Goal: Task Accomplishment & Management: Complete application form

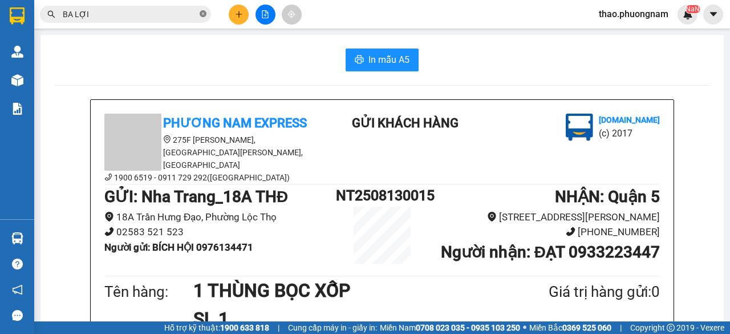
click at [202, 15] on icon "close-circle" at bounding box center [203, 13] width 7 height 7
click at [185, 11] on input "text" at bounding box center [130, 14] width 135 height 13
paste input "Q52508070227"
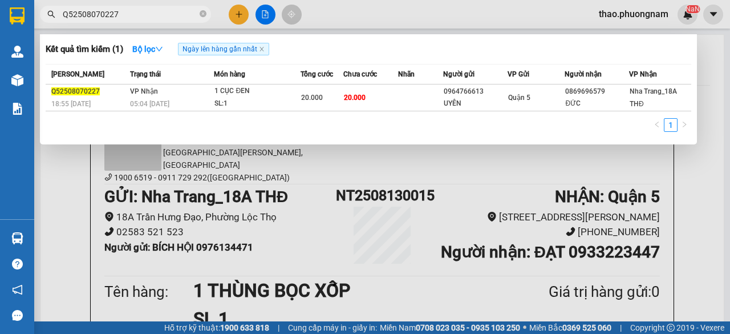
type input "Q52508070227"
drag, startPoint x: 202, startPoint y: 11, endPoint x: 192, endPoint y: 15, distance: 10.5
click at [201, 11] on icon "close-circle" at bounding box center [203, 13] width 7 height 7
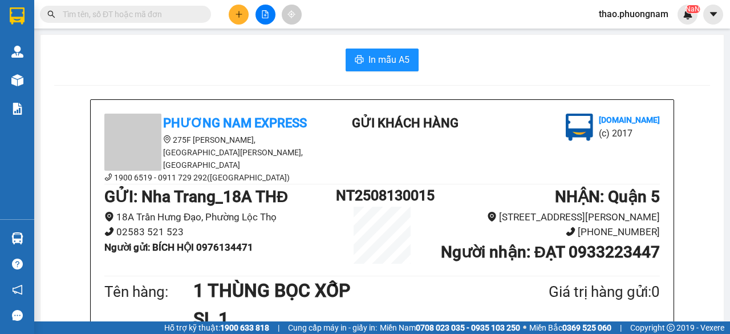
click at [183, 18] on input "text" at bounding box center [130, 14] width 135 height 13
paste input "SG2508070040"
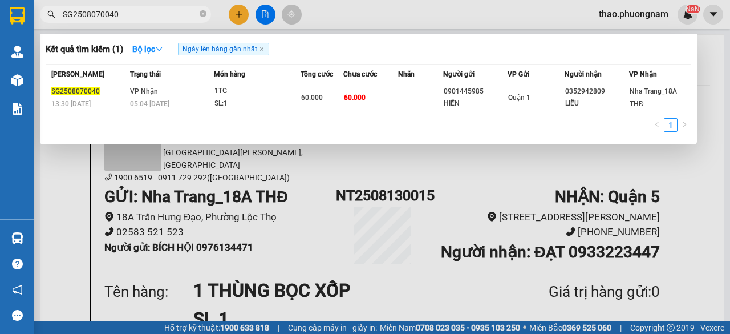
type input "SG2508070040"
drag, startPoint x: 205, startPoint y: 15, endPoint x: 197, endPoint y: 18, distance: 8.5
click at [200, 17] on icon "close-circle" at bounding box center [203, 13] width 7 height 7
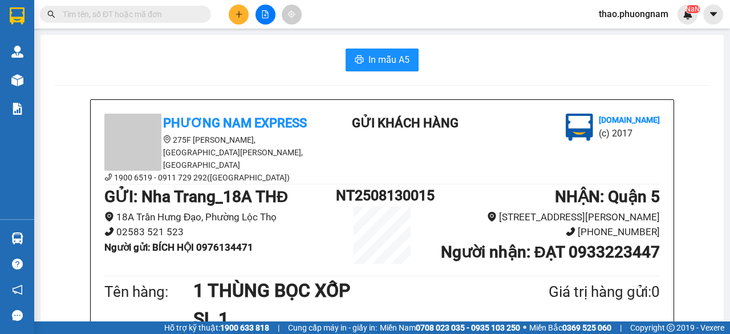
click at [185, 20] on input "text" at bounding box center [130, 14] width 135 height 13
paste input "Q52508080023"
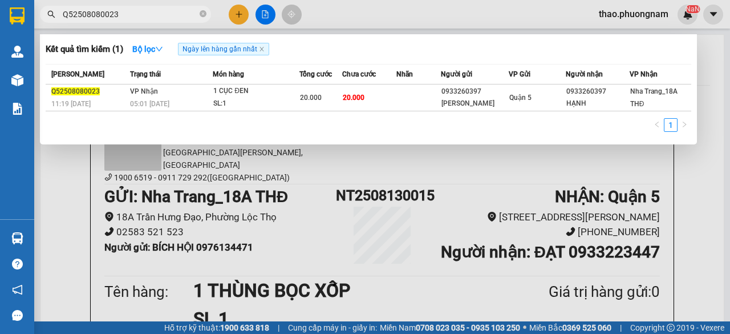
type input "Q52508080023"
click at [202, 17] on icon "close-circle" at bounding box center [203, 13] width 7 height 7
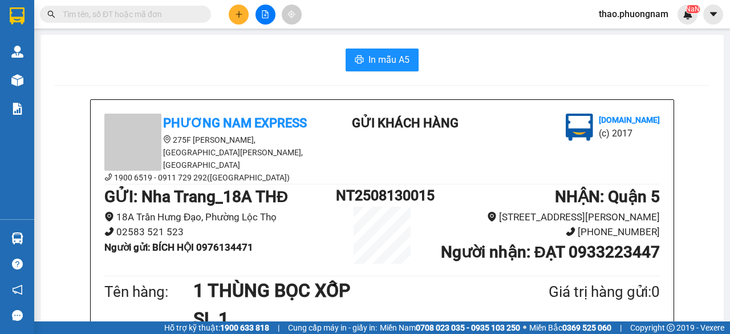
click at [181, 13] on input "text" at bounding box center [130, 14] width 135 height 13
paste input "SG2508080134"
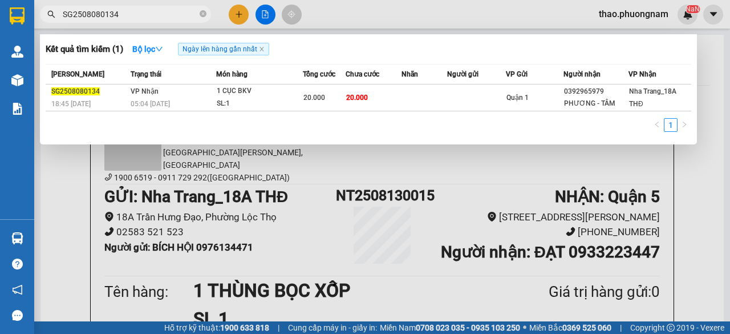
type input "SG2508080134"
click at [201, 12] on icon "close-circle" at bounding box center [203, 13] width 7 height 7
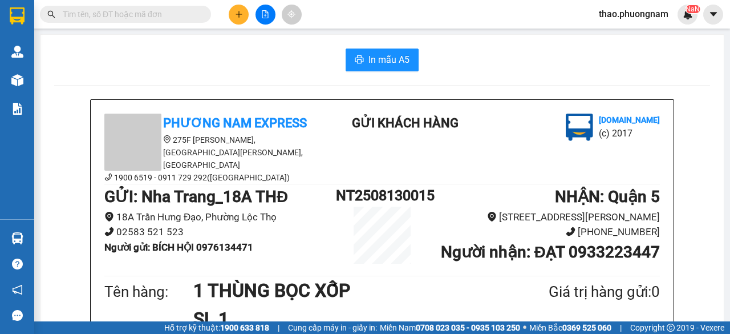
click at [194, 13] on input "text" at bounding box center [130, 14] width 135 height 13
paste input "SG2508080147"
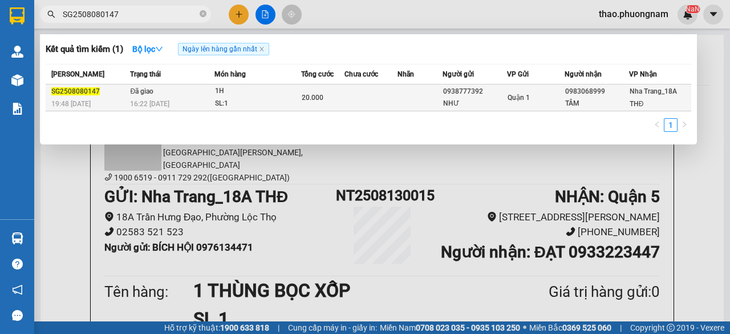
type input "SG2508080147"
click at [184, 106] on div "16:22 - 09/08" at bounding box center [172, 104] width 84 height 13
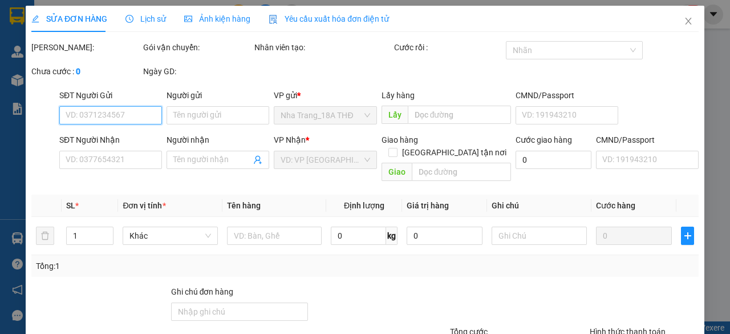
type input "0938777392"
type input "NHƯ"
type input "0983068999"
type input "TÂM"
type input "20.000"
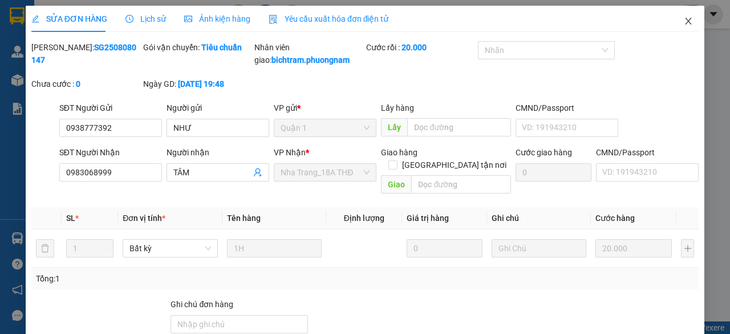
click at [685, 18] on icon "close" at bounding box center [688, 21] width 9 height 9
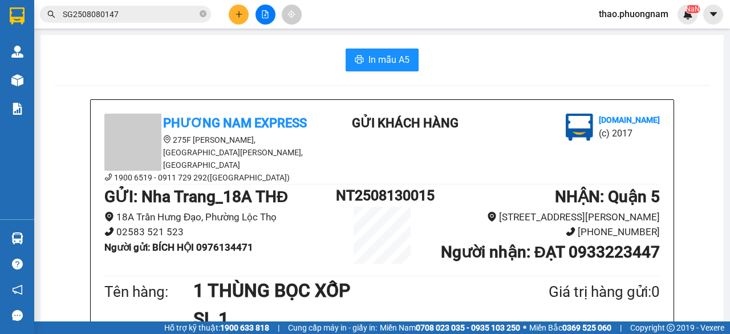
drag, startPoint x: 203, startPoint y: 14, endPoint x: 195, endPoint y: 15, distance: 8.7
click at [203, 13] on icon "close-circle" at bounding box center [203, 13] width 7 height 7
click at [188, 17] on input "text" at bounding box center [130, 14] width 135 height 13
paste input "Q52508090128"
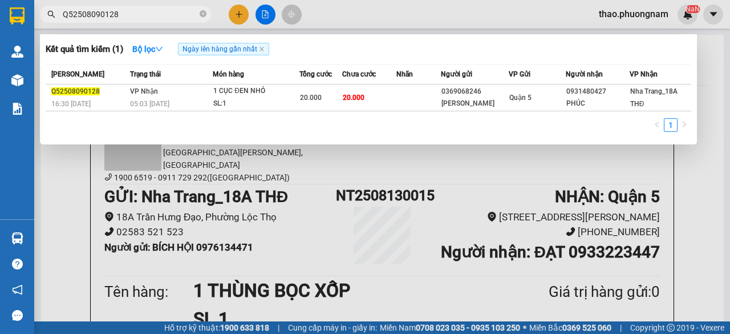
type input "Q52508090128"
drag, startPoint x: 205, startPoint y: 17, endPoint x: 154, endPoint y: 6, distance: 52.4
click at [204, 16] on icon "close-circle" at bounding box center [203, 13] width 7 height 7
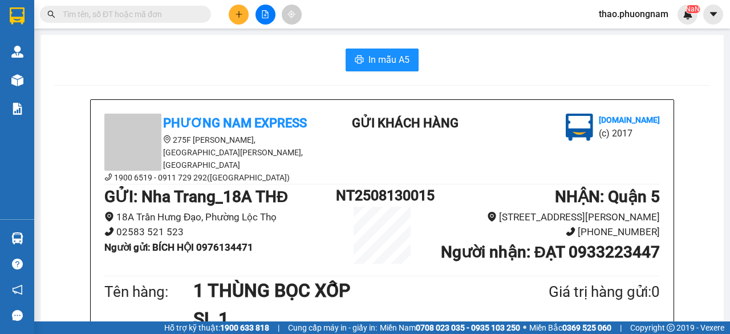
click at [140, 15] on input "text" at bounding box center [130, 14] width 135 height 13
paste input "SG2508090045"
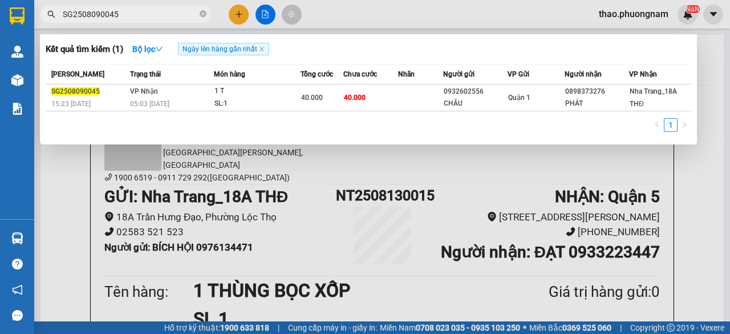
type input "SG2508090045"
click at [203, 12] on icon "close-circle" at bounding box center [203, 13] width 7 height 7
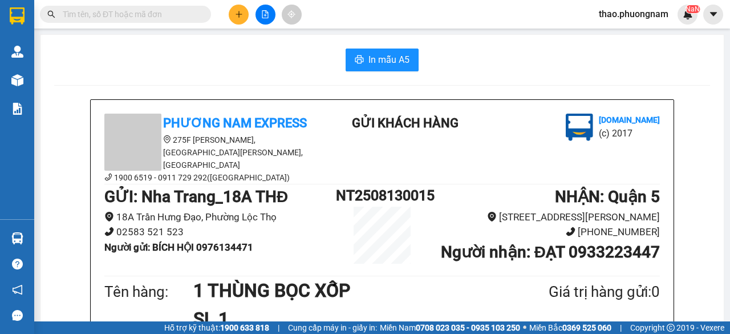
click at [173, 13] on input "text" at bounding box center [130, 14] width 135 height 13
paste input "SG2508090125"
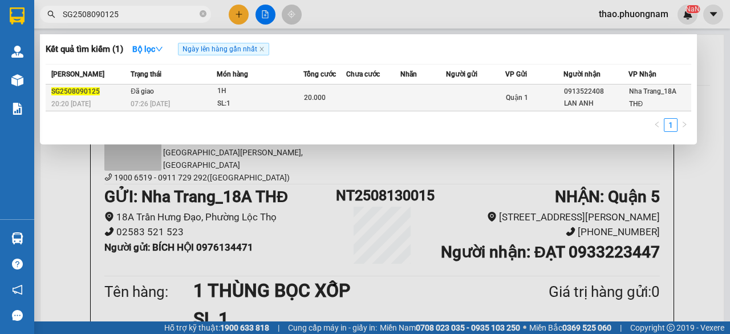
type input "SG2508090125"
click at [131, 99] on span "07:26 - 10/08" at bounding box center [150, 103] width 39 height 9
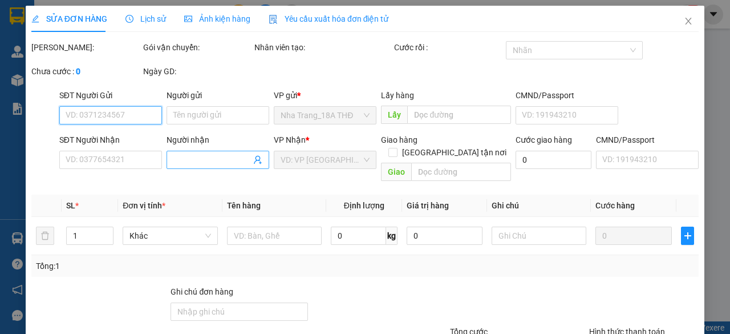
type input "0913522408"
type input "LAN ANH"
type input "20.000"
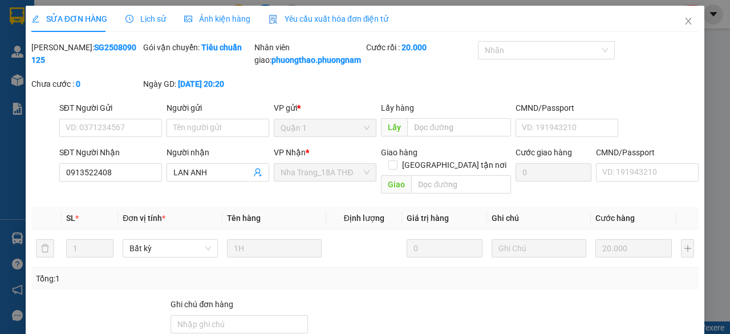
click at [135, 19] on span "Lịch sử" at bounding box center [146, 18] width 41 height 9
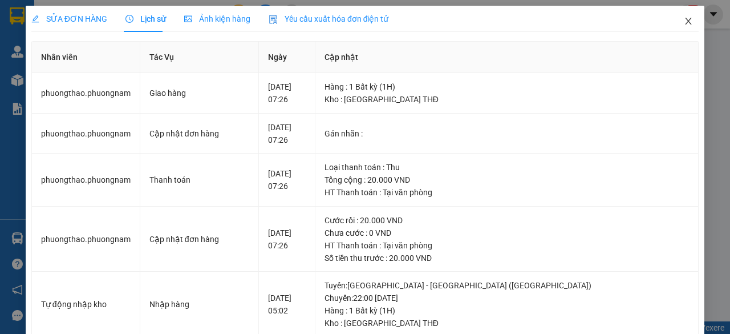
click at [684, 21] on icon "close" at bounding box center [688, 21] width 9 height 9
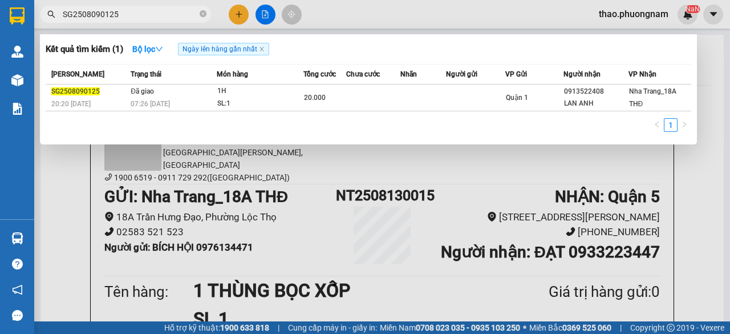
click at [164, 12] on input "SG2508090125" at bounding box center [130, 14] width 135 height 13
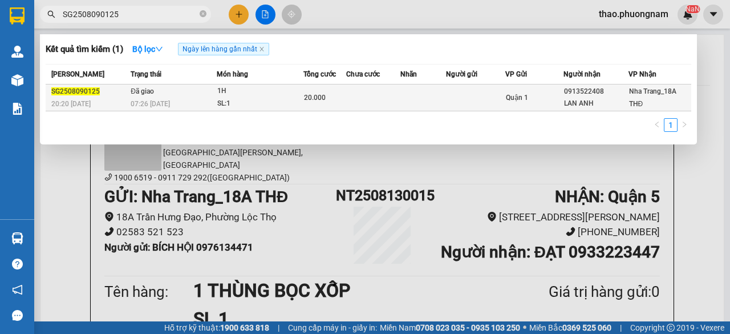
click at [62, 91] on span "SG2508090125" at bounding box center [75, 91] width 48 height 8
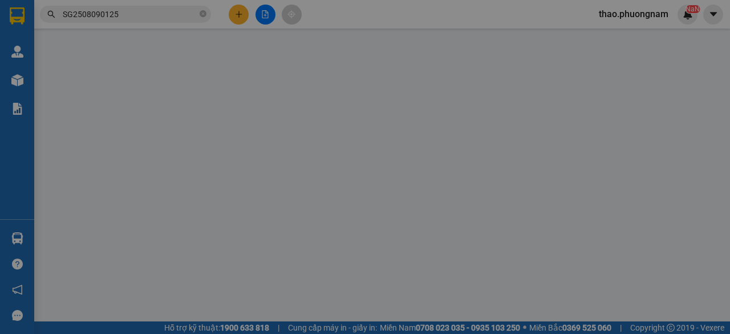
type input "0913522408"
type input "LAN ANH"
type input "20.000"
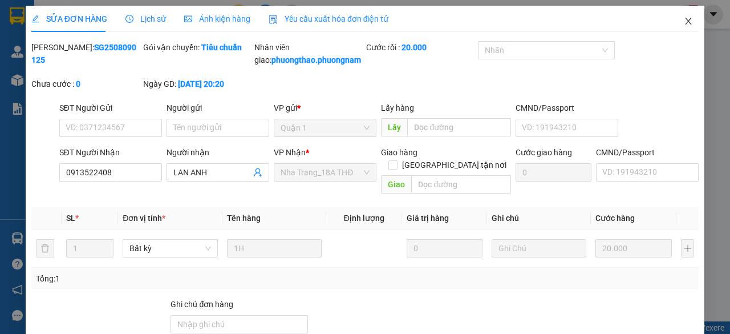
click at [686, 23] on icon "close" at bounding box center [689, 21] width 6 height 7
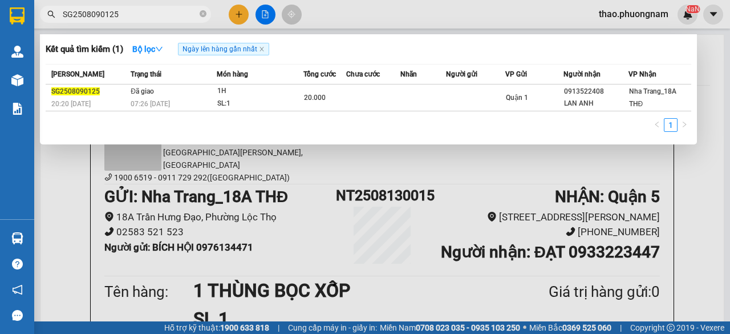
click at [173, 14] on input "SG2508090125" at bounding box center [130, 14] width 135 height 13
click at [203, 14] on icon "close-circle" at bounding box center [203, 13] width 7 height 7
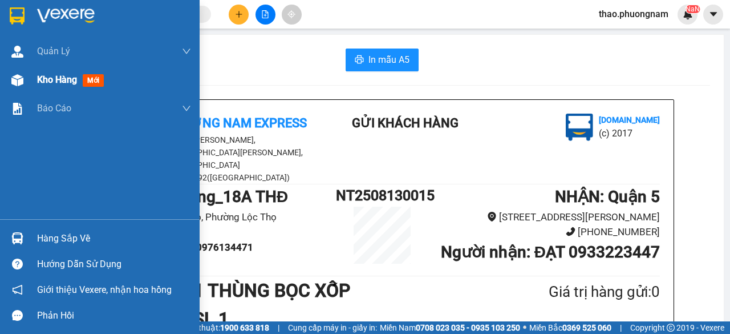
click at [43, 78] on span "Kho hàng" at bounding box center [57, 79] width 40 height 11
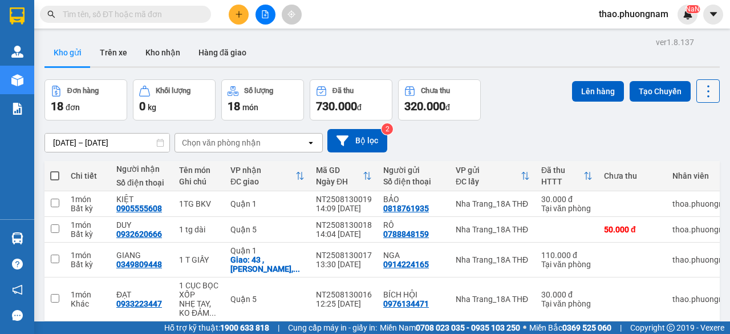
click at [703, 92] on icon at bounding box center [709, 91] width 16 height 16
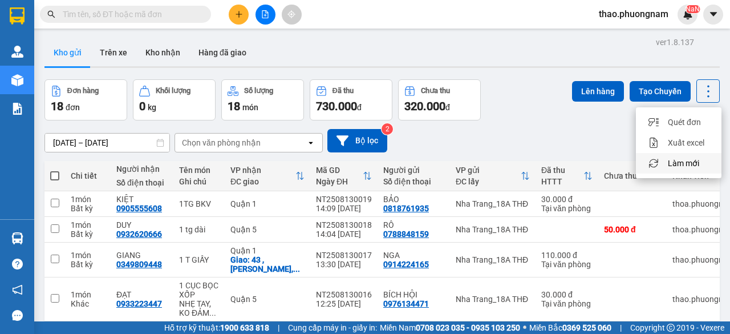
click at [674, 159] on span "Làm mới" at bounding box center [683, 162] width 31 height 11
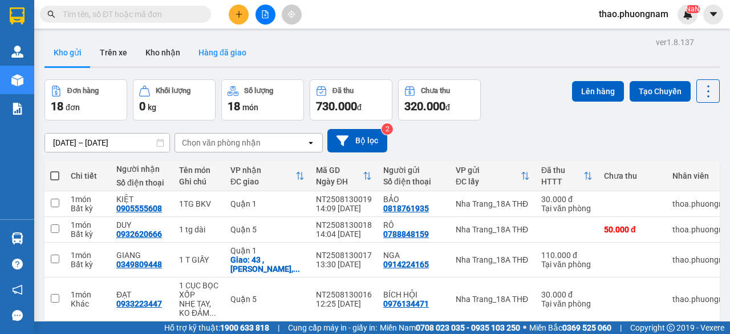
click at [216, 55] on button "Hàng đã giao" at bounding box center [222, 52] width 66 height 27
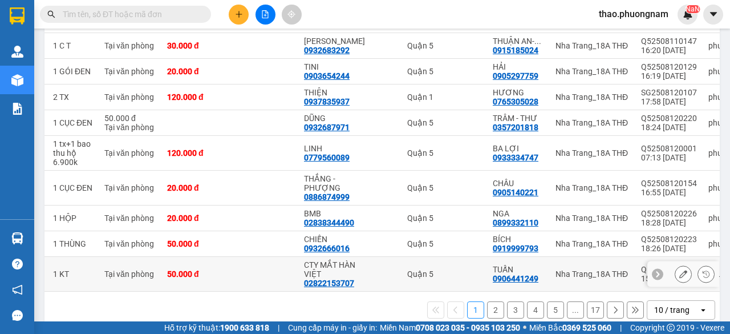
scroll to position [35, 0]
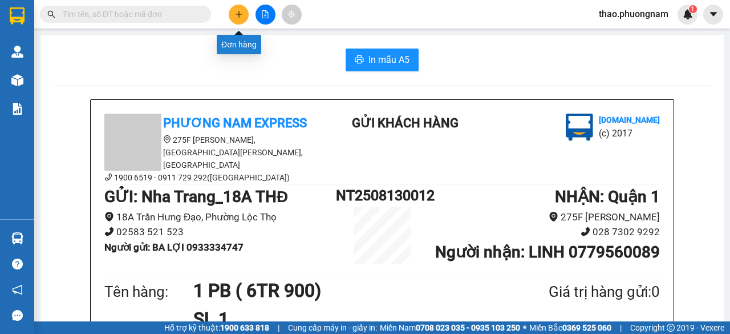
click at [235, 13] on icon "plus" at bounding box center [239, 14] width 8 height 8
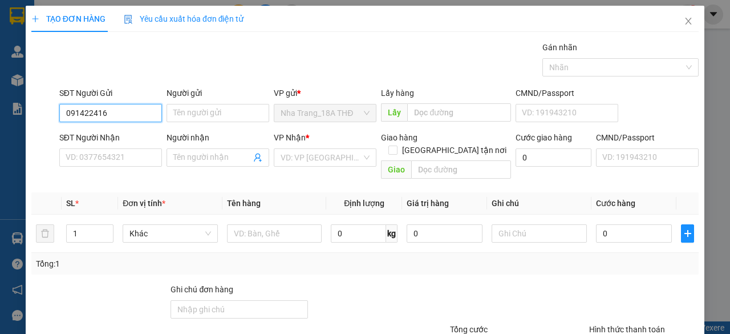
type input "0914224165"
click at [94, 139] on div "0914224165 - NGA" at bounding box center [110, 135] width 88 height 13
type input "NGA"
type input "0349809448"
type input "GIANG"
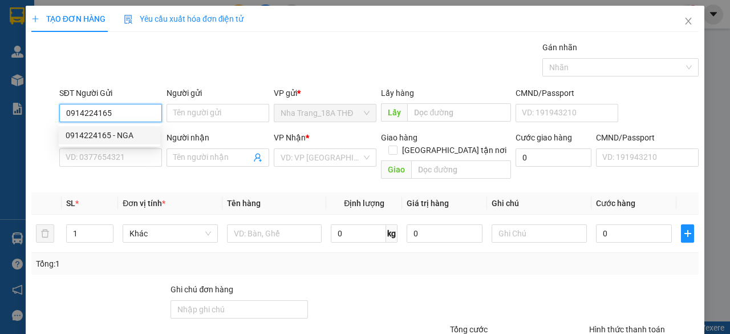
checkbox input "true"
type input "43 ,[PERSON_NAME], P.[PERSON_NAME], H NHÀ BÈ( GTN 70)"
type input "70.000"
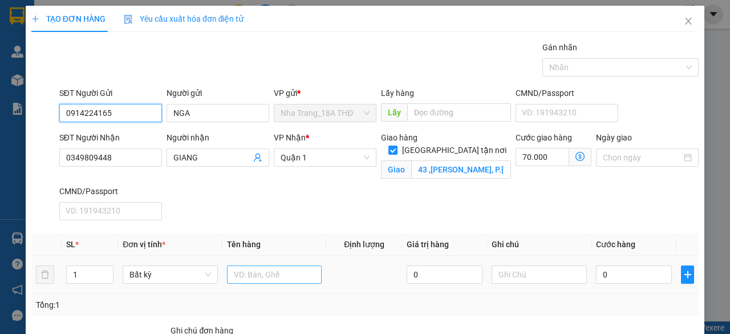
type input "0914224165"
click at [257, 281] on input "text" at bounding box center [274, 274] width 95 height 18
type input "1 T GIẤY"
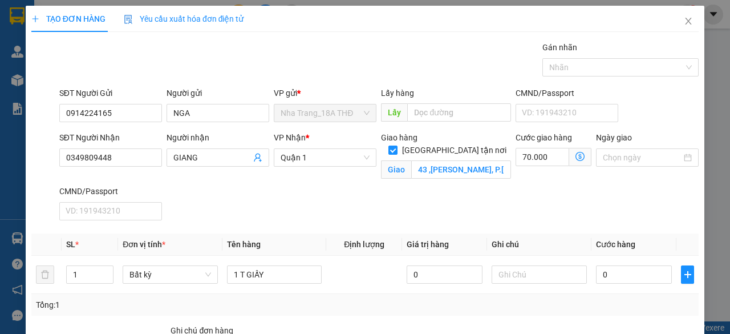
click at [576, 157] on icon "dollar-circle" at bounding box center [580, 156] width 9 height 9
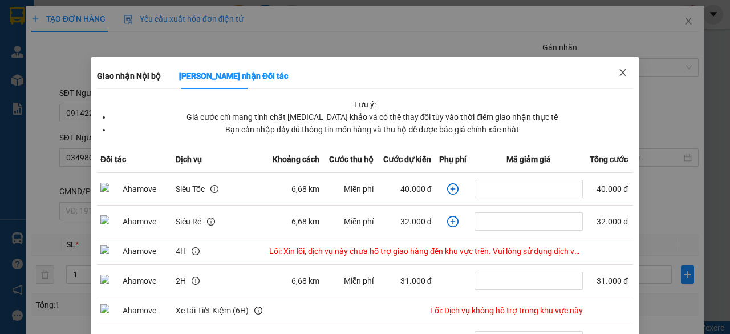
click at [618, 72] on icon "close" at bounding box center [622, 72] width 9 height 9
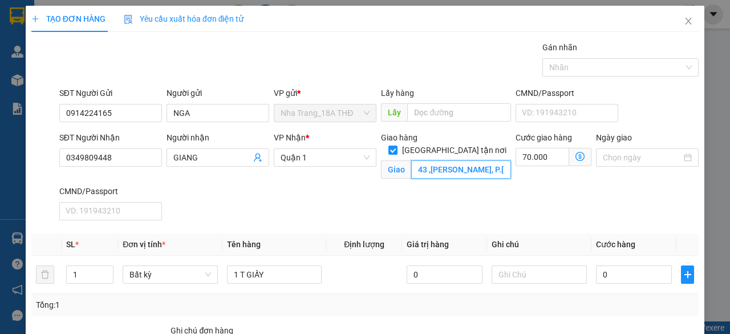
click at [456, 160] on input "43 ,[PERSON_NAME], P.[PERSON_NAME], H NHÀ BÈ( GTN 70)" at bounding box center [460, 169] width 99 height 18
click at [422, 160] on input "43 ,[PERSON_NAME], P.[PERSON_NAME], H NHÀ BÈ( GTN 70)" at bounding box center [460, 169] width 99 height 18
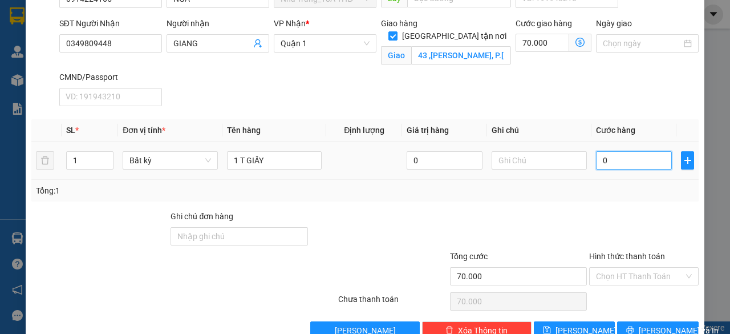
click at [628, 154] on input "0" at bounding box center [634, 160] width 76 height 18
type input "004"
type input "70.004"
type input "0.040"
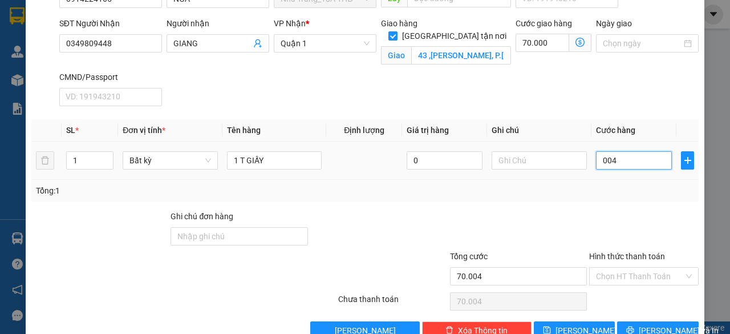
type input "70.040"
click at [573, 229] on div at bounding box center [519, 230] width 140 height 40
type input "40.000"
type input "110.000"
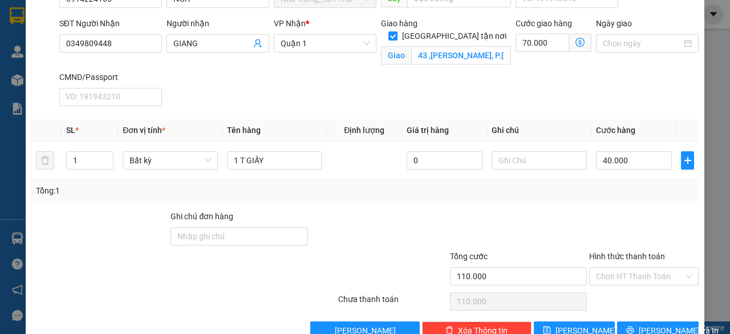
click at [588, 218] on div at bounding box center [644, 230] width 112 height 40
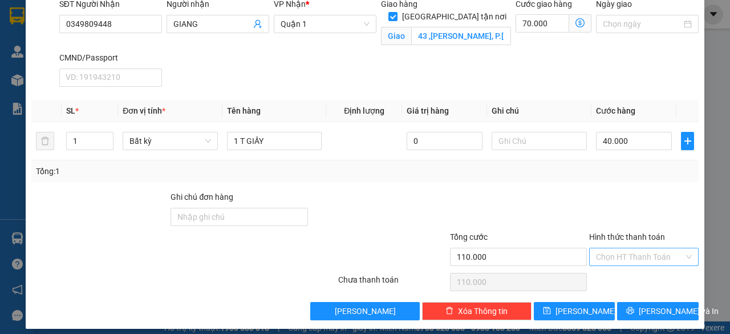
scroll to position [139, 0]
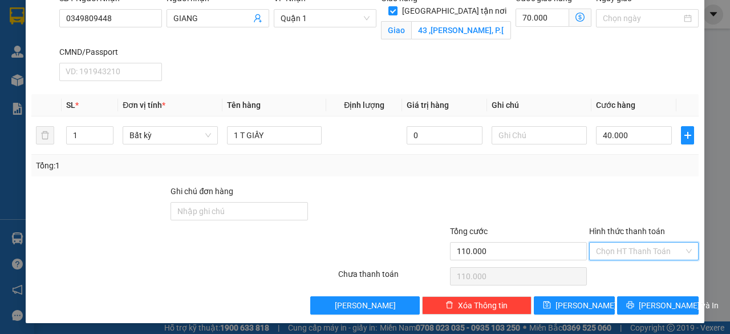
click at [641, 246] on input "Hình thức thanh toán" at bounding box center [640, 250] width 88 height 17
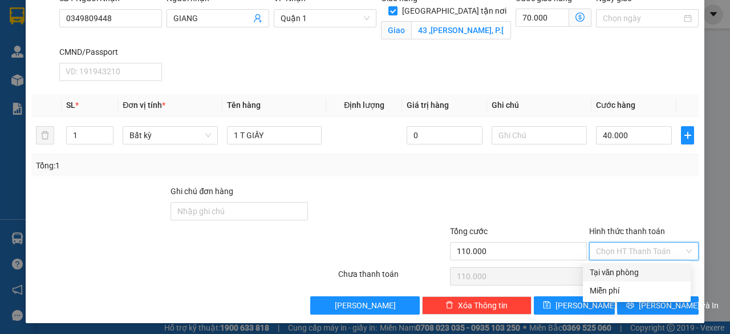
click at [641, 273] on div "Tại văn phòng" at bounding box center [637, 272] width 94 height 13
type input "0"
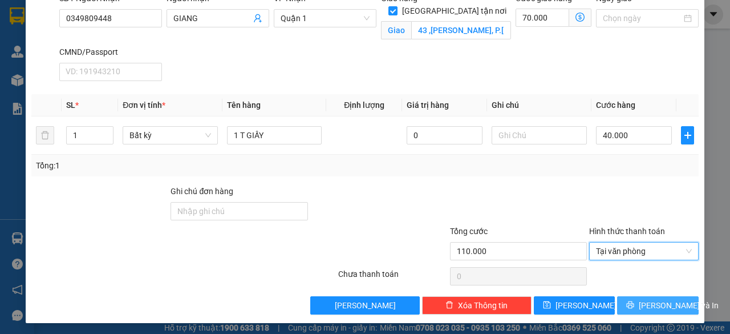
click at [650, 306] on span "[PERSON_NAME] và In" at bounding box center [679, 305] width 80 height 13
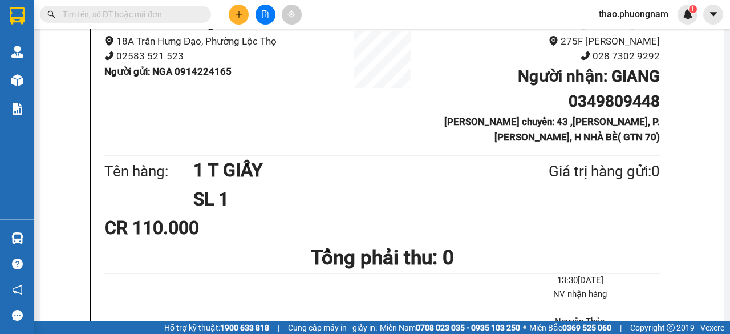
scroll to position [342, 0]
